Goal: Navigation & Orientation: Understand site structure

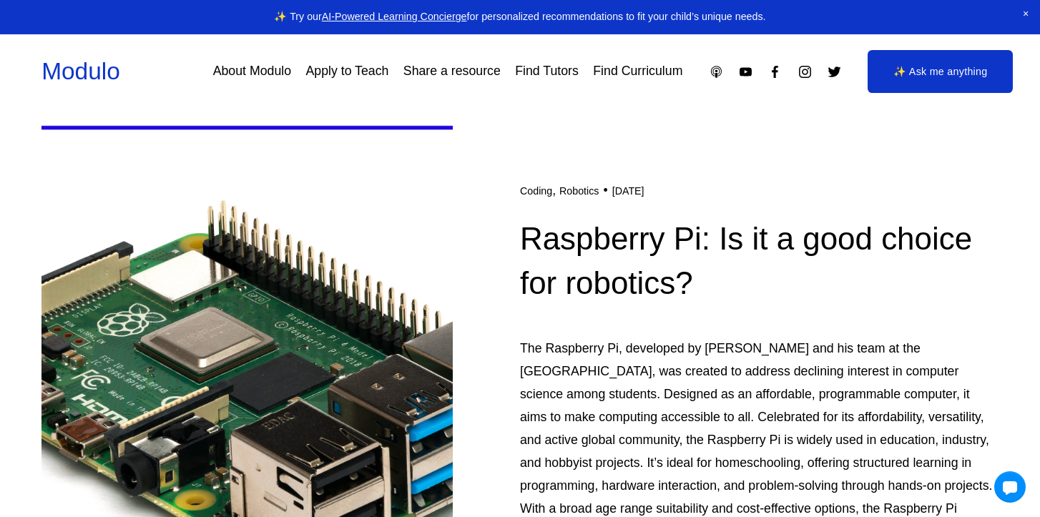
scroll to position [991, 0]
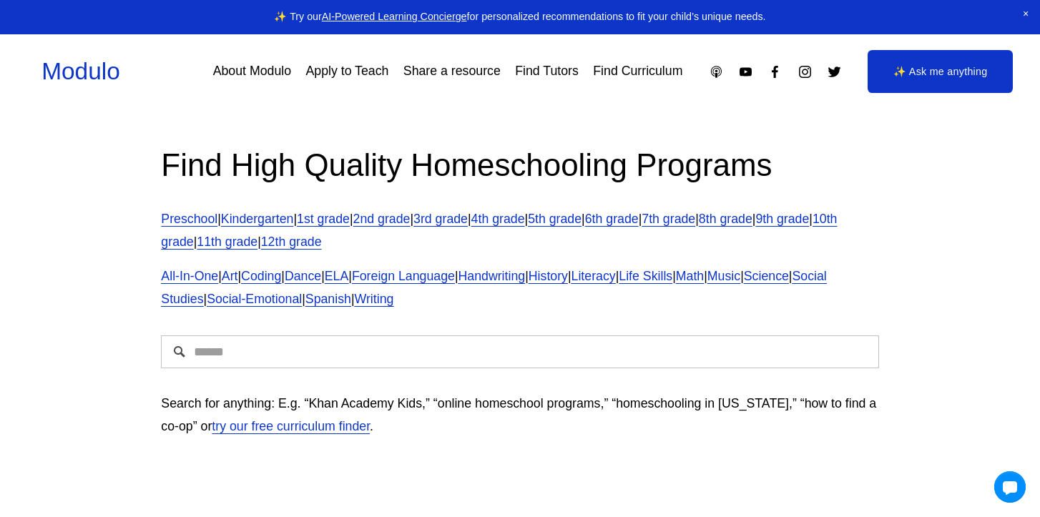
click at [278, 70] on link "About Modulo" at bounding box center [252, 71] width 78 height 25
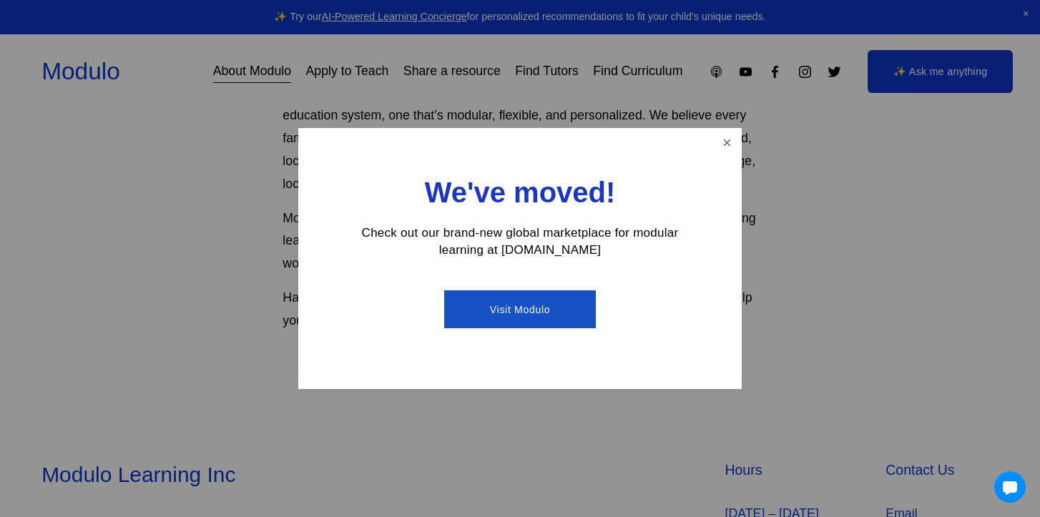
scroll to position [1231, 0]
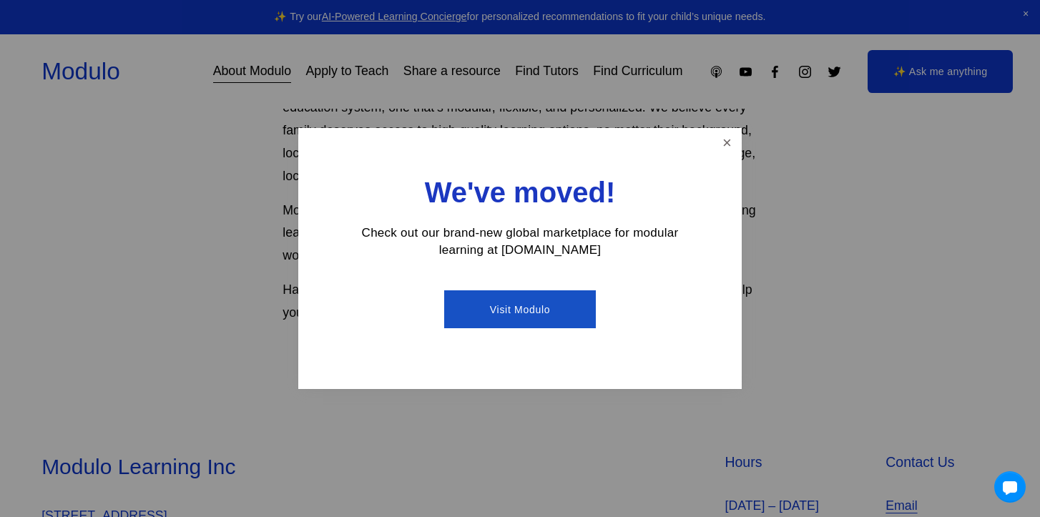
click at [716, 140] on link "Close" at bounding box center [727, 142] width 25 height 25
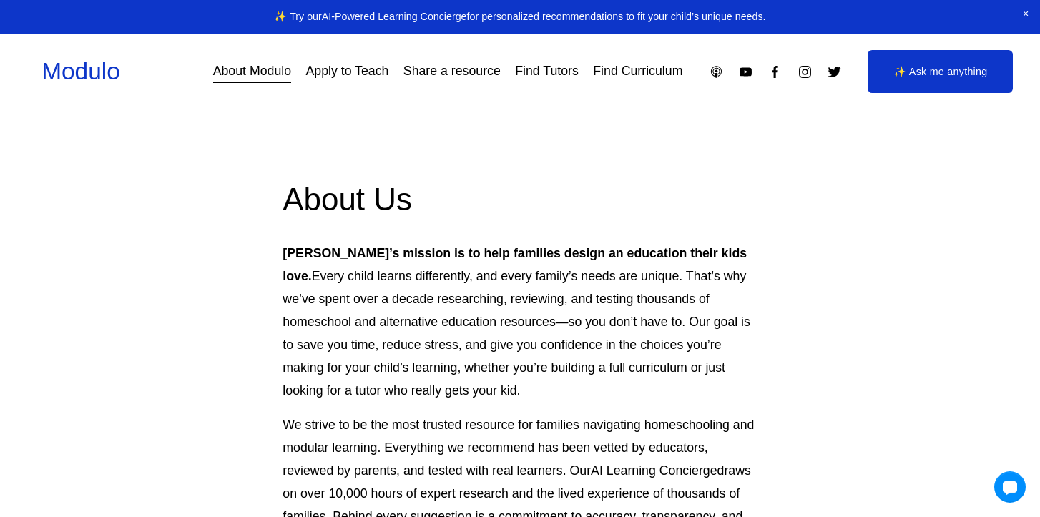
scroll to position [5, 0]
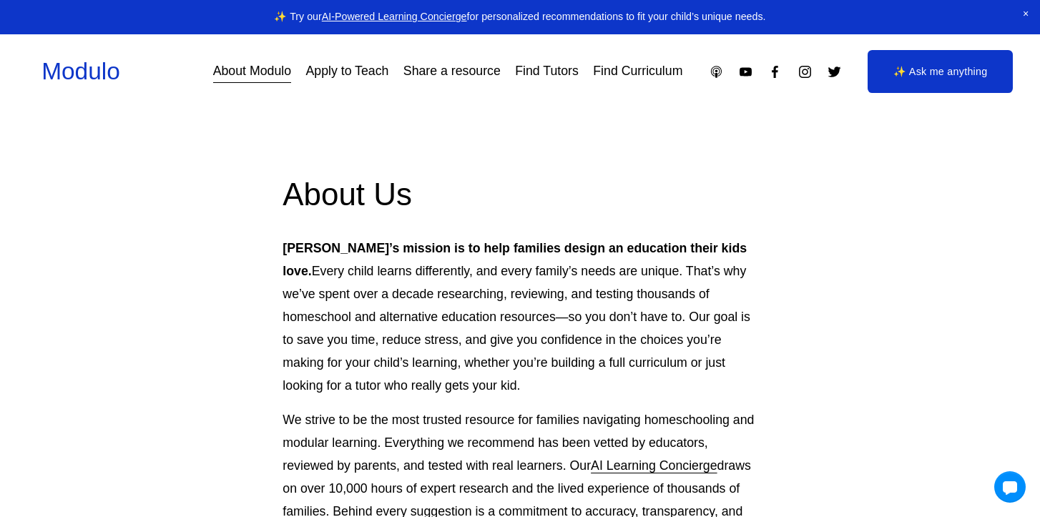
click at [114, 54] on div "Modulo About Modulo Apply to Teach Share a resource Find Tutors Find Curriculum" at bounding box center [520, 71] width 957 height 43
click at [114, 62] on link "Modulo" at bounding box center [81, 71] width 79 height 26
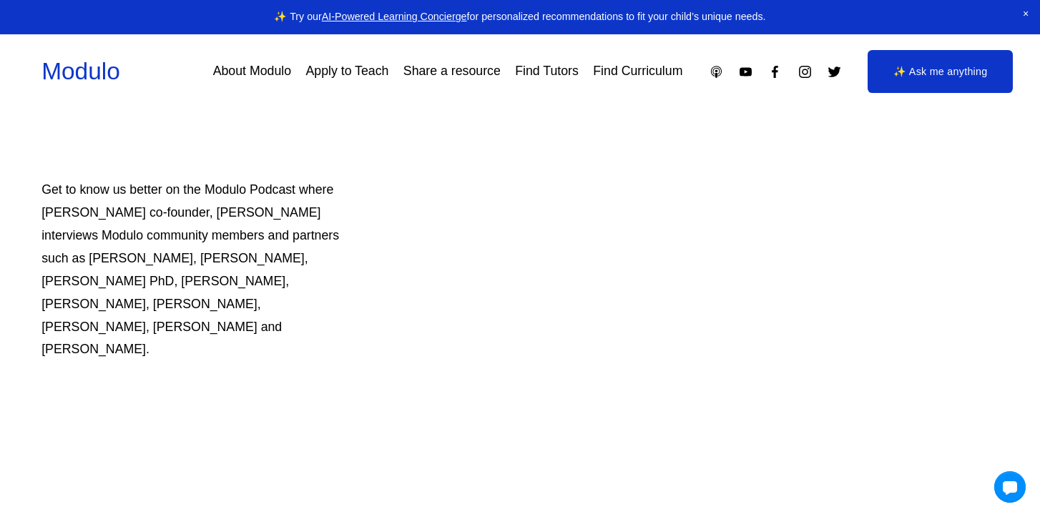
scroll to position [817, 0]
